Goal: Information Seeking & Learning: Learn about a topic

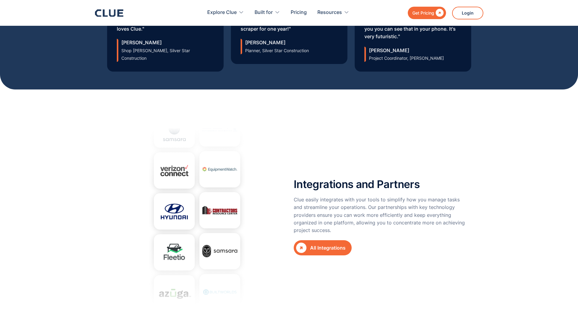
scroll to position [2124, 0]
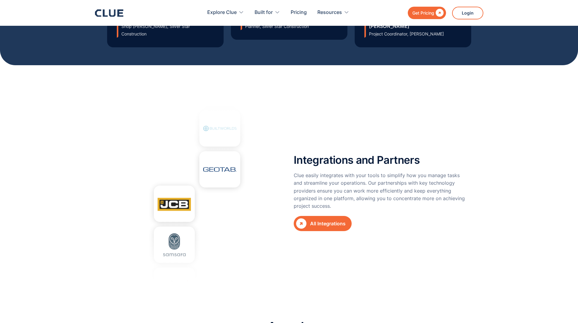
click at [342, 216] on link " All Integrations" at bounding box center [323, 223] width 58 height 15
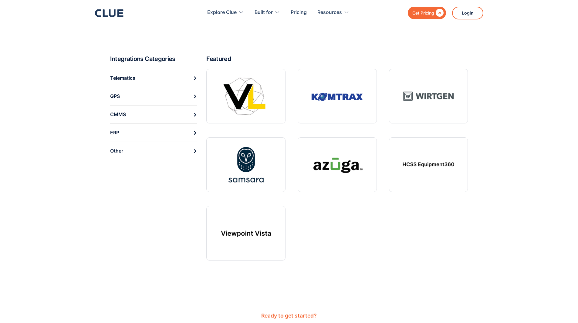
scroll to position [212, 0]
click at [158, 76] on link "Telematics" at bounding box center [153, 78] width 87 height 18
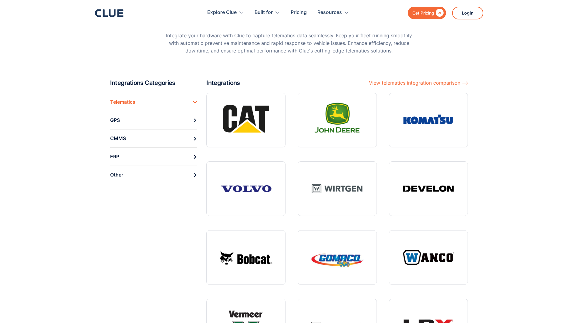
scroll to position [30, 0]
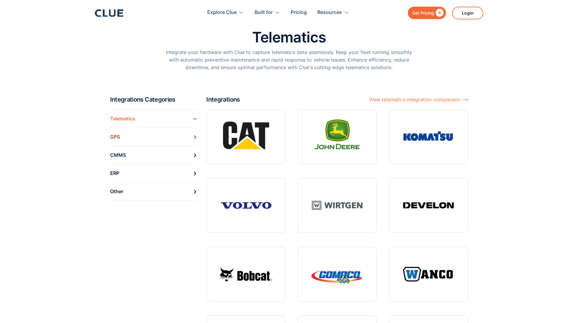
click at [185, 137] on link "GPS" at bounding box center [153, 137] width 87 height 18
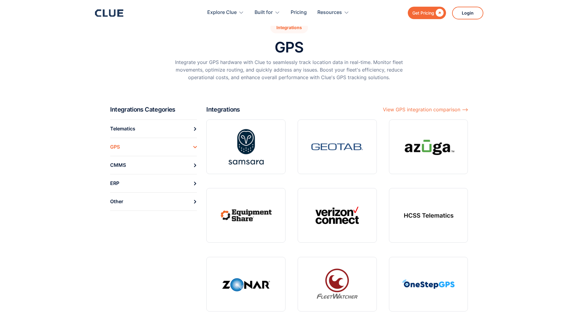
scroll to position [91, 0]
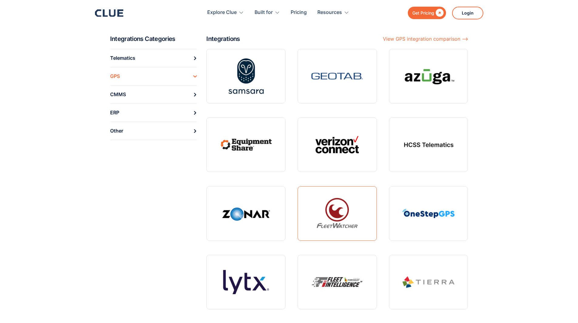
click at [336, 218] on link at bounding box center [337, 213] width 79 height 55
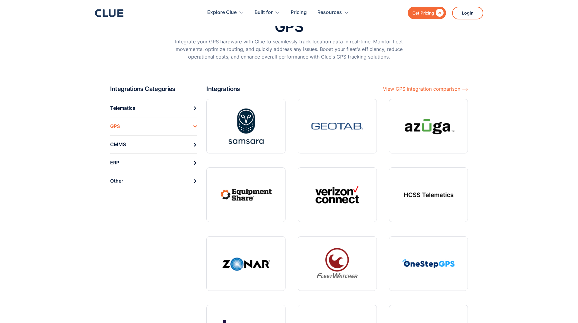
scroll to position [30, 0]
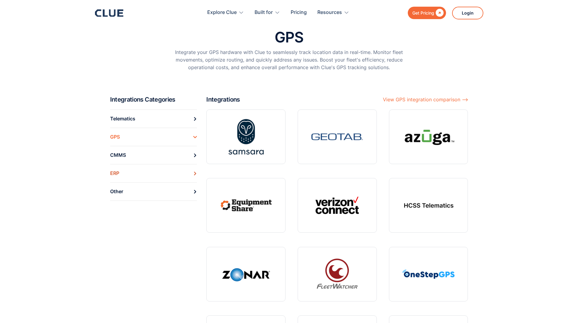
click at [137, 172] on link "ERP" at bounding box center [153, 173] width 87 height 18
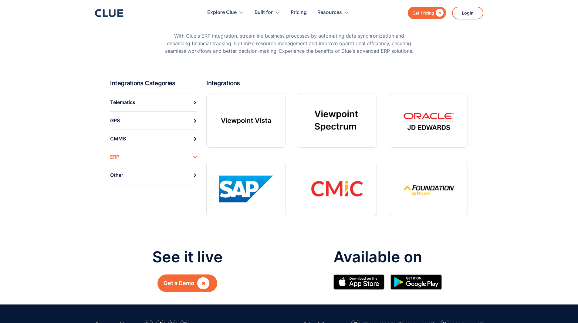
scroll to position [30, 0]
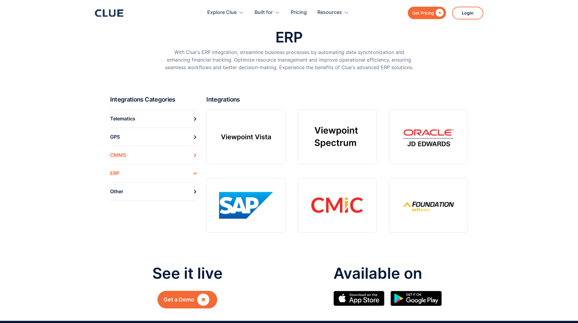
click at [141, 153] on link "CMMS" at bounding box center [153, 155] width 87 height 18
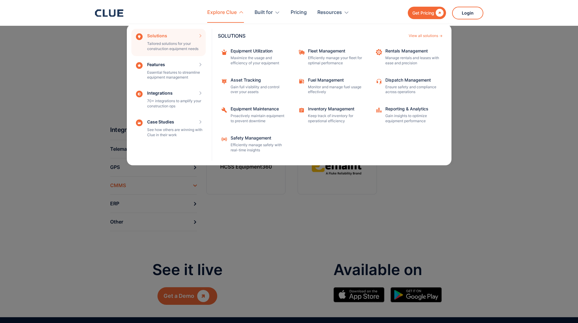
click at [236, 13] on div "Explore Clue" at bounding box center [221, 12] width 29 height 19
click at [238, 10] on div "Explore Clue" at bounding box center [225, 12] width 37 height 19
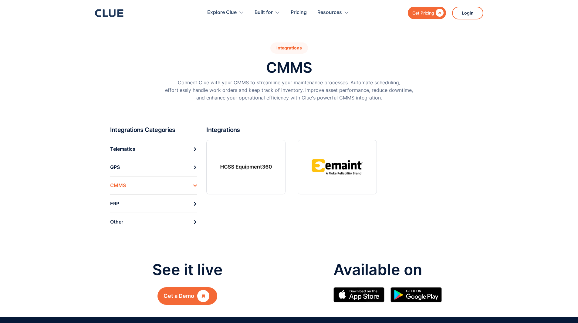
click at [110, 16] on icon at bounding box center [112, 12] width 6 height 7
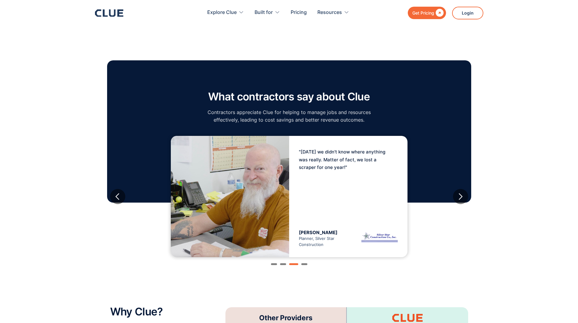
scroll to position [941, 0]
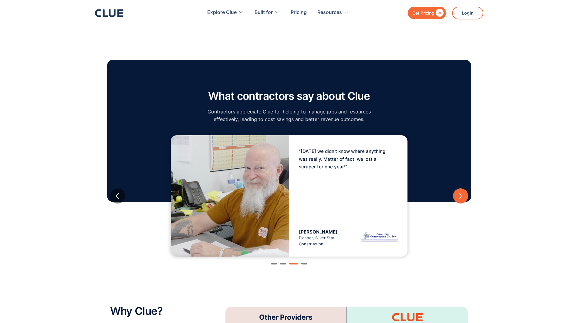
click at [462, 192] on div "next slide" at bounding box center [461, 196] width 8 height 8
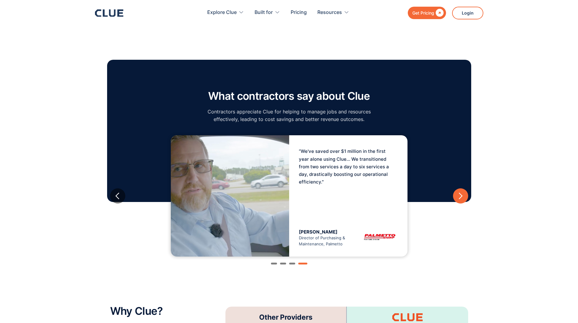
click at [462, 192] on div "next slide" at bounding box center [461, 196] width 8 height 8
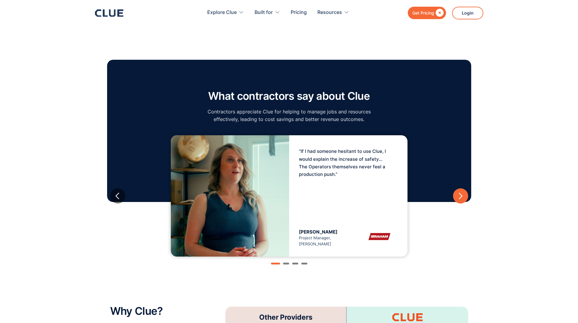
click at [462, 192] on div "next slide" at bounding box center [461, 196] width 8 height 8
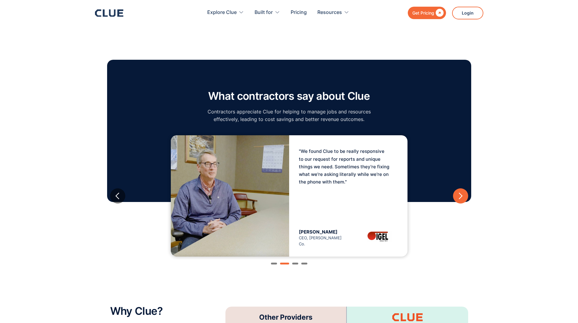
click at [462, 192] on div "next slide" at bounding box center [461, 196] width 8 height 8
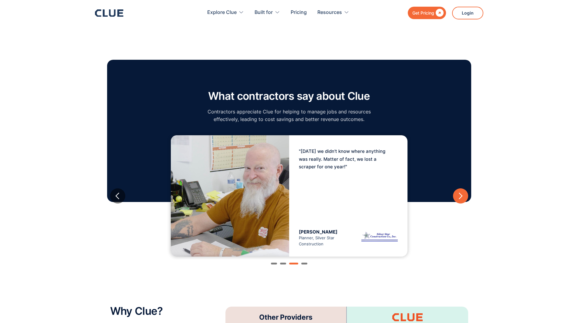
click at [462, 192] on div "next slide" at bounding box center [461, 196] width 8 height 8
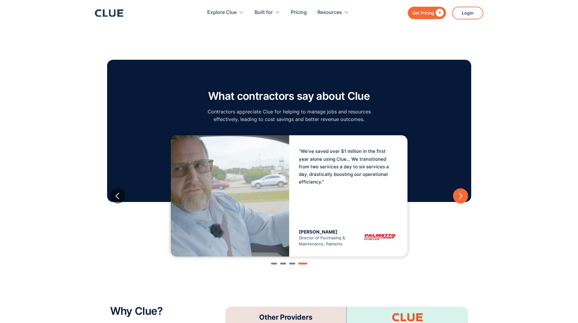
click at [462, 192] on div "next slide" at bounding box center [461, 196] width 8 height 8
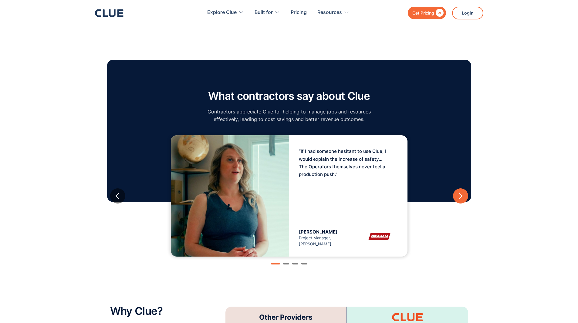
click at [462, 192] on div "next slide" at bounding box center [461, 196] width 8 height 8
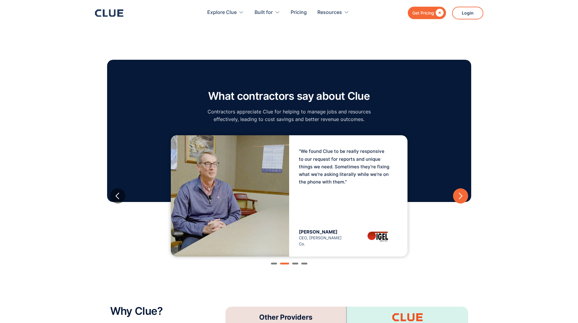
click at [461, 192] on div "next slide" at bounding box center [461, 196] width 8 height 8
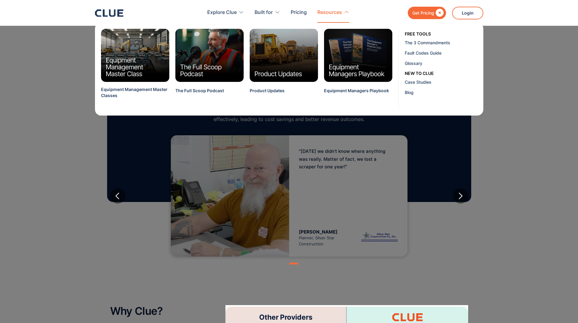
click at [336, 13] on div "Resources" at bounding box center [329, 12] width 25 height 19
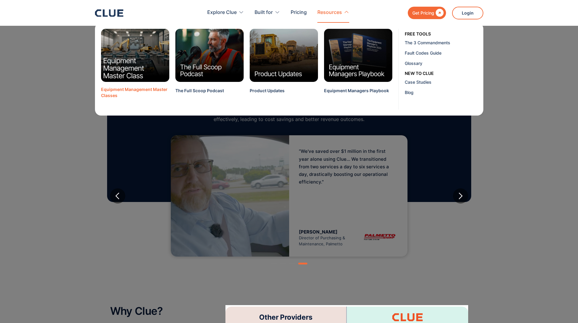
click at [143, 68] on img at bounding box center [134, 55] width 75 height 59
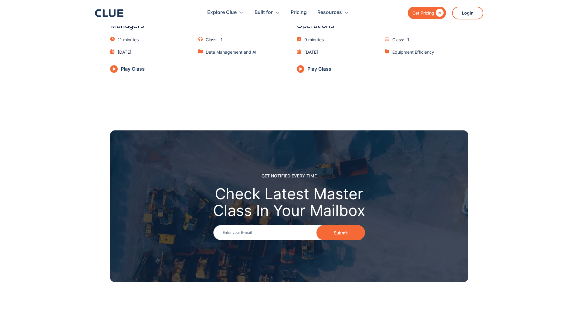
scroll to position [455, 0]
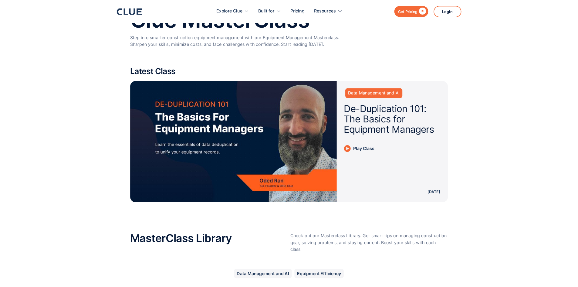
scroll to position [0, 0]
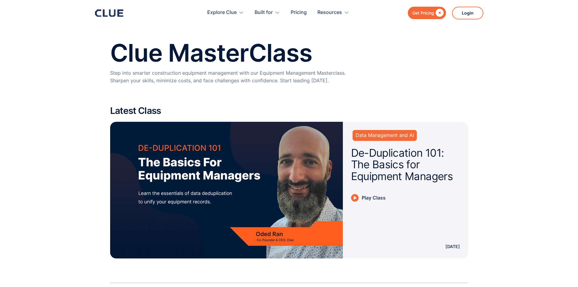
click at [81, 117] on section "Latest Class Data Management and AI De-Duplication 101: The Basics for Equipmen…" at bounding box center [289, 191] width 578 height 171
